Goal: Find specific page/section: Find specific page/section

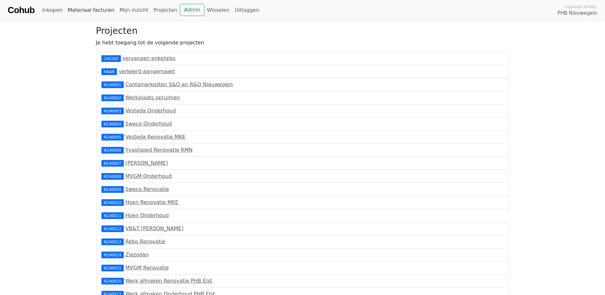
click at [72, 8] on link "Materiaal facturen" at bounding box center [91, 10] width 52 height 13
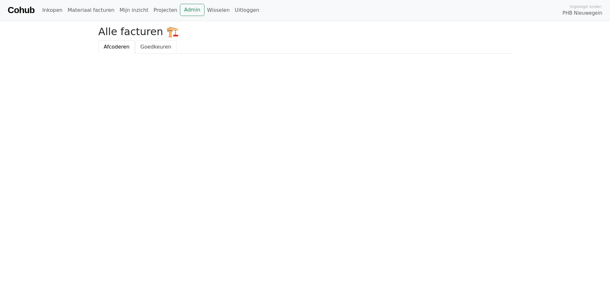
click at [153, 50] on span "Goedkeuren" at bounding box center [155, 47] width 31 height 6
click at [182, 11] on link "Admin" at bounding box center [192, 10] width 25 height 12
